Goal: Navigation & Orientation: Find specific page/section

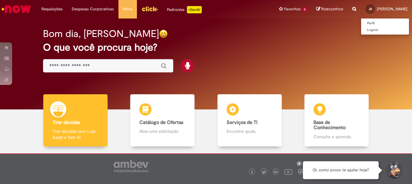
click at [377, 11] on span "[PERSON_NAME]" at bounding box center [392, 8] width 31 height 5
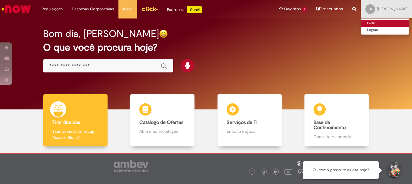
click at [361, 23] on link "Perfil" at bounding box center [385, 23] width 48 height 7
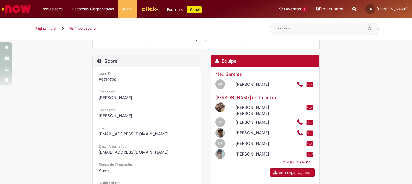
scroll to position [121, 0]
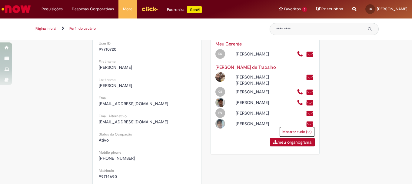
click at [306, 137] on link "Mostrar tudo (16)" at bounding box center [296, 131] width 35 height 11
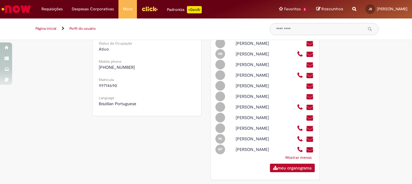
scroll to position [242, 0]
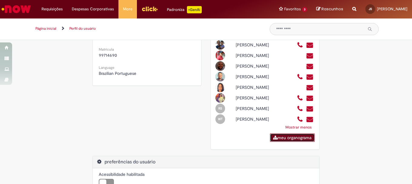
click at [291, 142] on link "meu organograma" at bounding box center [292, 137] width 45 height 8
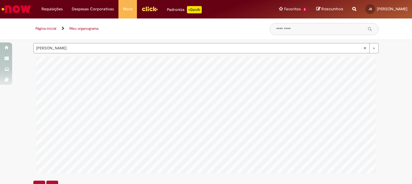
scroll to position [0, 1059]
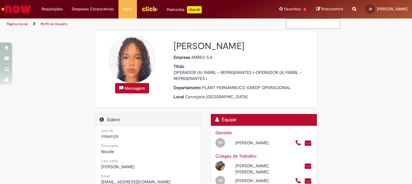
scroll to position [75, 0]
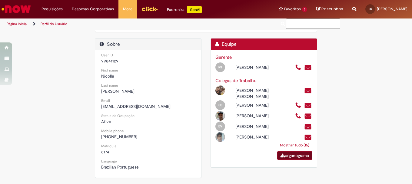
click at [291, 160] on link "organograma" at bounding box center [294, 155] width 35 height 8
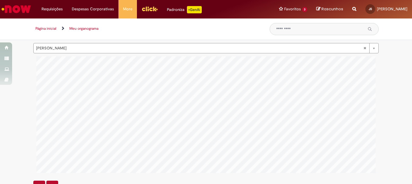
scroll to position [0, 853]
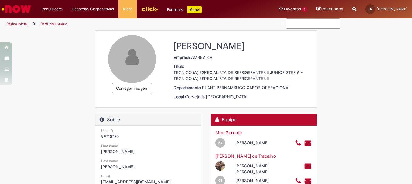
click at [131, 90] on button "Carregar imagem" at bounding box center [132, 88] width 40 height 10
click at [140, 91] on button "Carregar imagem" at bounding box center [132, 88] width 40 height 10
click at [123, 88] on button "Carregar imagem" at bounding box center [132, 88] width 40 height 10
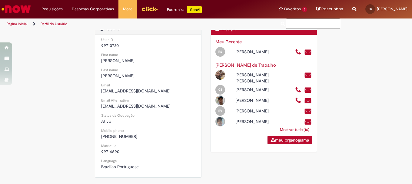
scroll to position [181, 0]
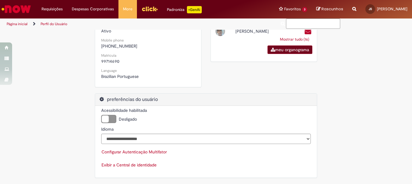
click at [292, 54] on link "meu organograma" at bounding box center [290, 49] width 45 height 8
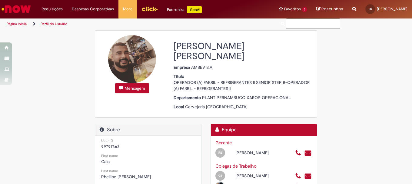
scroll to position [75, 0]
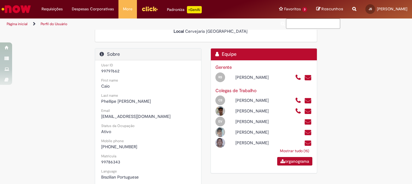
click at [297, 150] on link "Mostrar tudo (15)" at bounding box center [294, 150] width 35 height 11
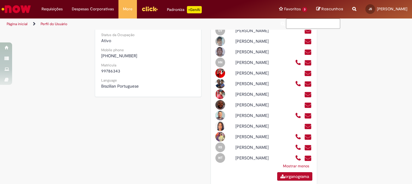
scroll to position [206, 0]
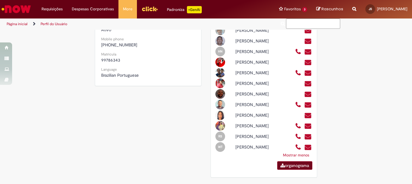
click at [301, 163] on link "organograma" at bounding box center [294, 165] width 35 height 8
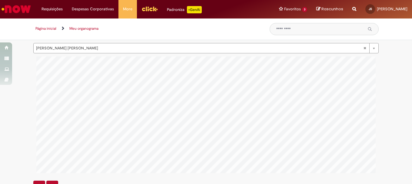
scroll to position [0, 667]
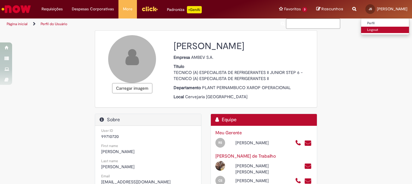
click at [361, 29] on link "Logout" at bounding box center [385, 30] width 48 height 7
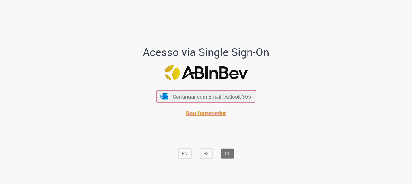
click at [209, 117] on span "Sou fornecedor" at bounding box center [206, 113] width 41 height 8
